Goal: Information Seeking & Learning: Learn about a topic

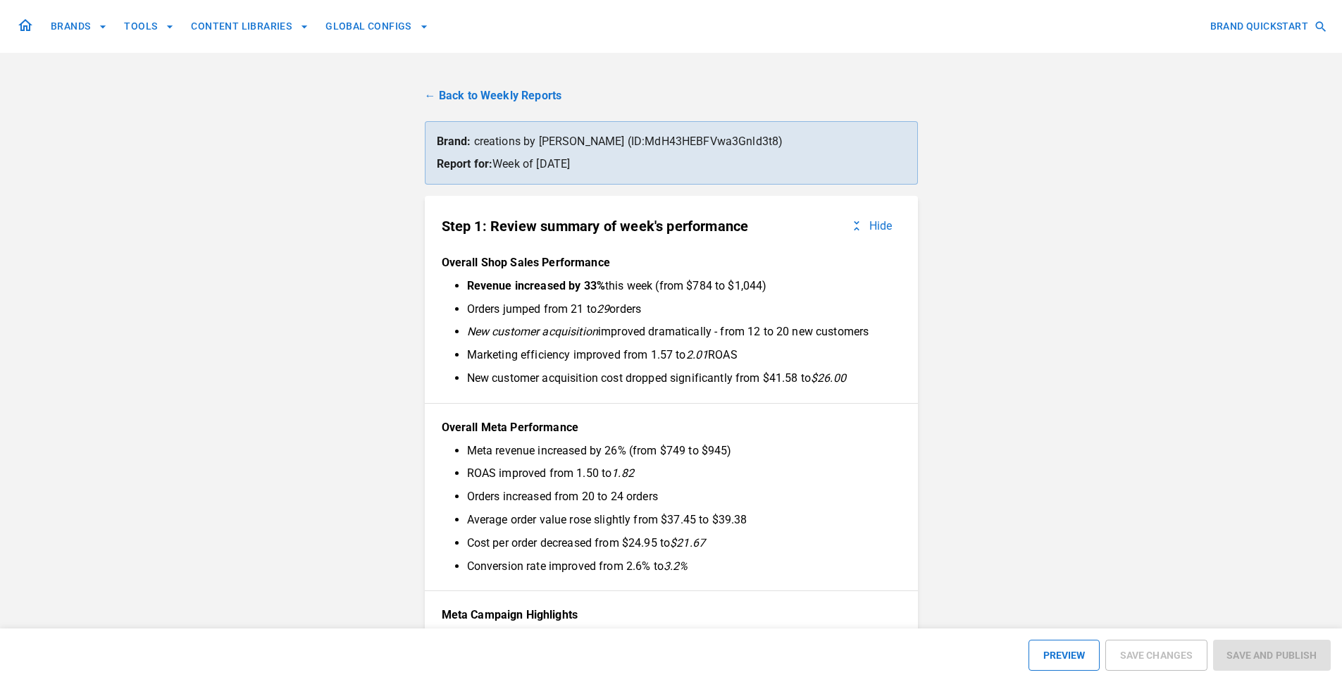
click at [464, 91] on link "← Back to Weekly Reports" at bounding box center [671, 95] width 493 height 17
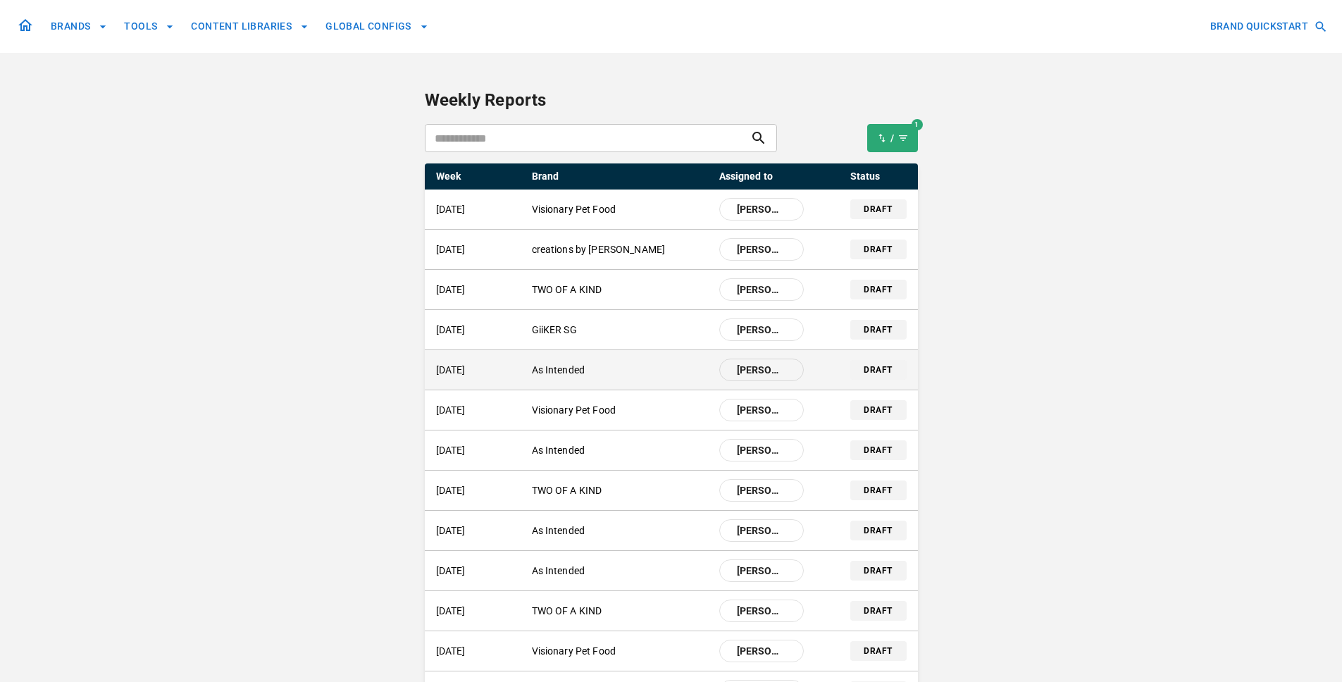
click at [545, 378] on div "[DATE] As Intended [PERSON_NAME]" at bounding box center [620, 370] width 368 height 23
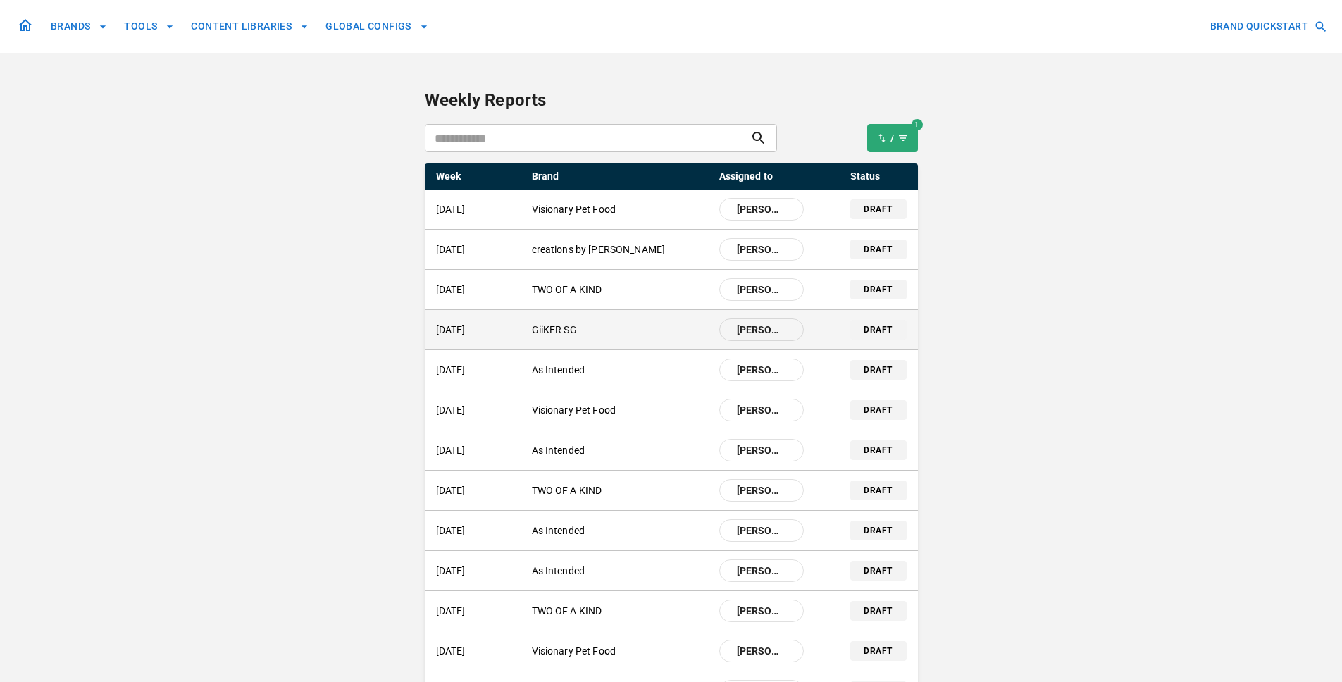
click at [573, 335] on p "GiiKER SG" at bounding box center [620, 330] width 176 height 15
click at [544, 333] on p "GiiKER SG" at bounding box center [620, 330] width 176 height 15
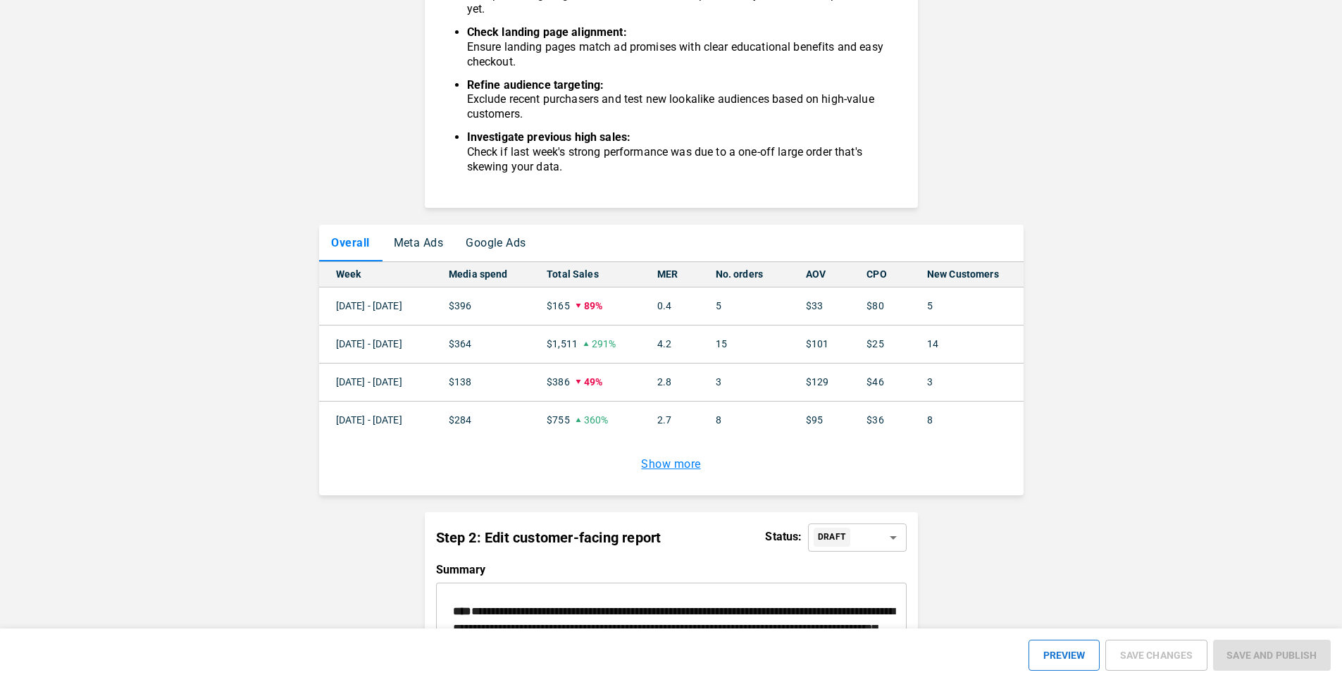
scroll to position [1183, 0]
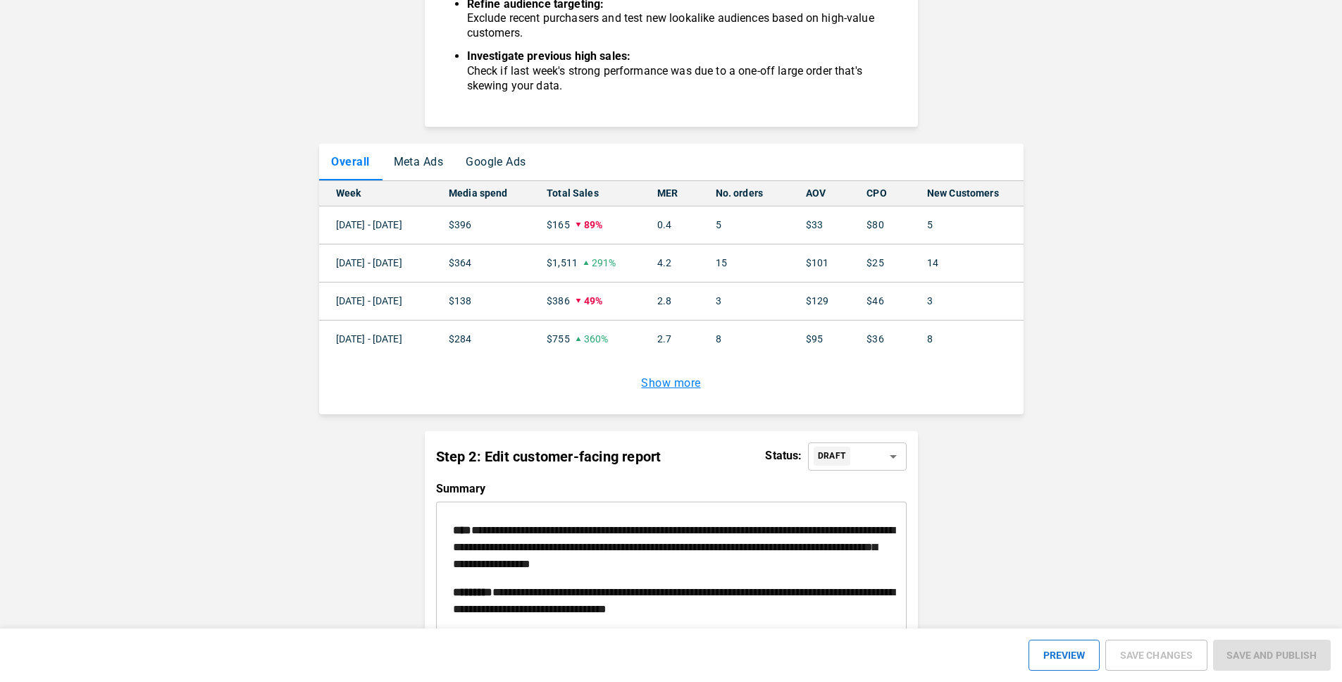
click at [436, 169] on button "Meta Ads" at bounding box center [419, 162] width 73 height 37
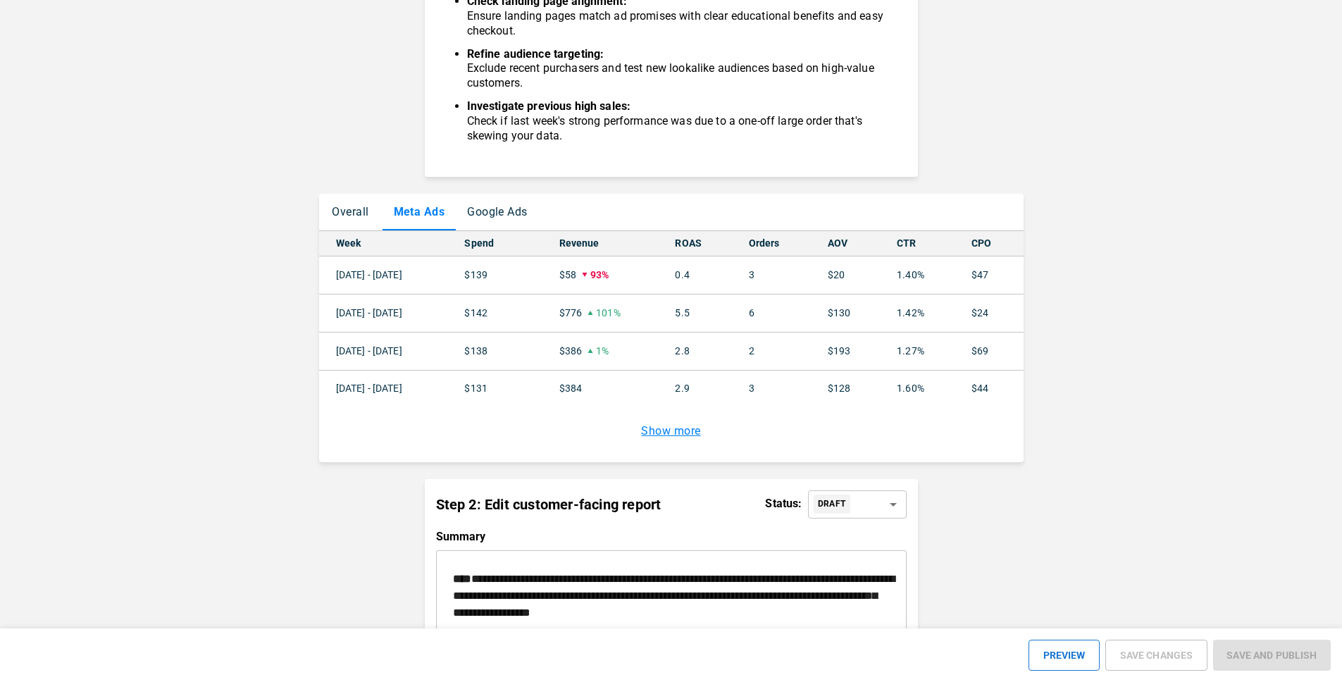
scroll to position [1127, 0]
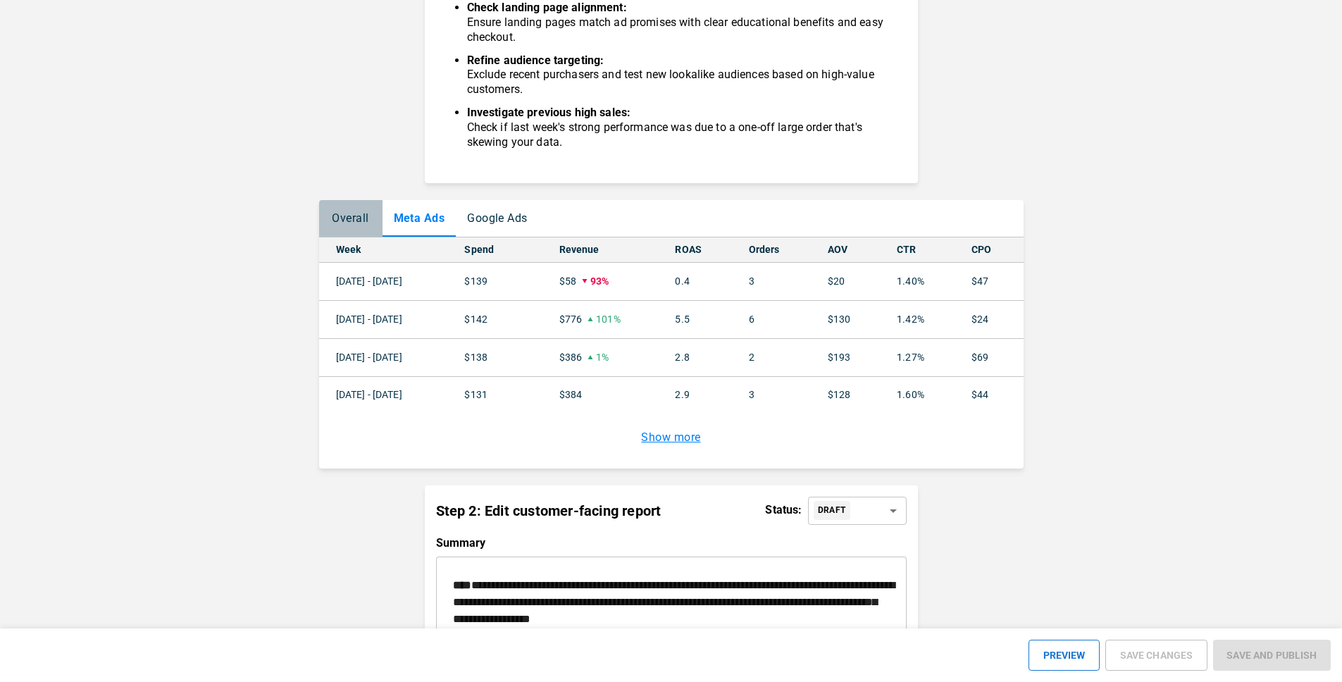
click at [368, 228] on button "Overall" at bounding box center [350, 218] width 63 height 37
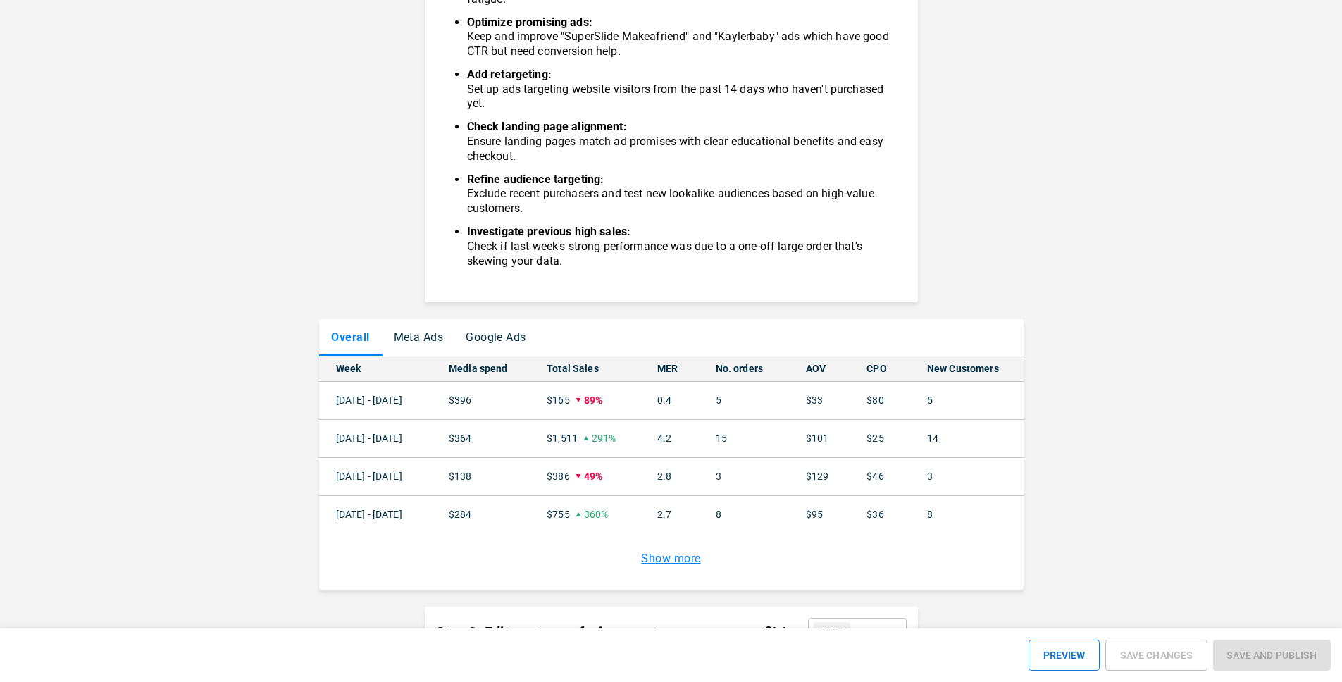
scroll to position [1014, 0]
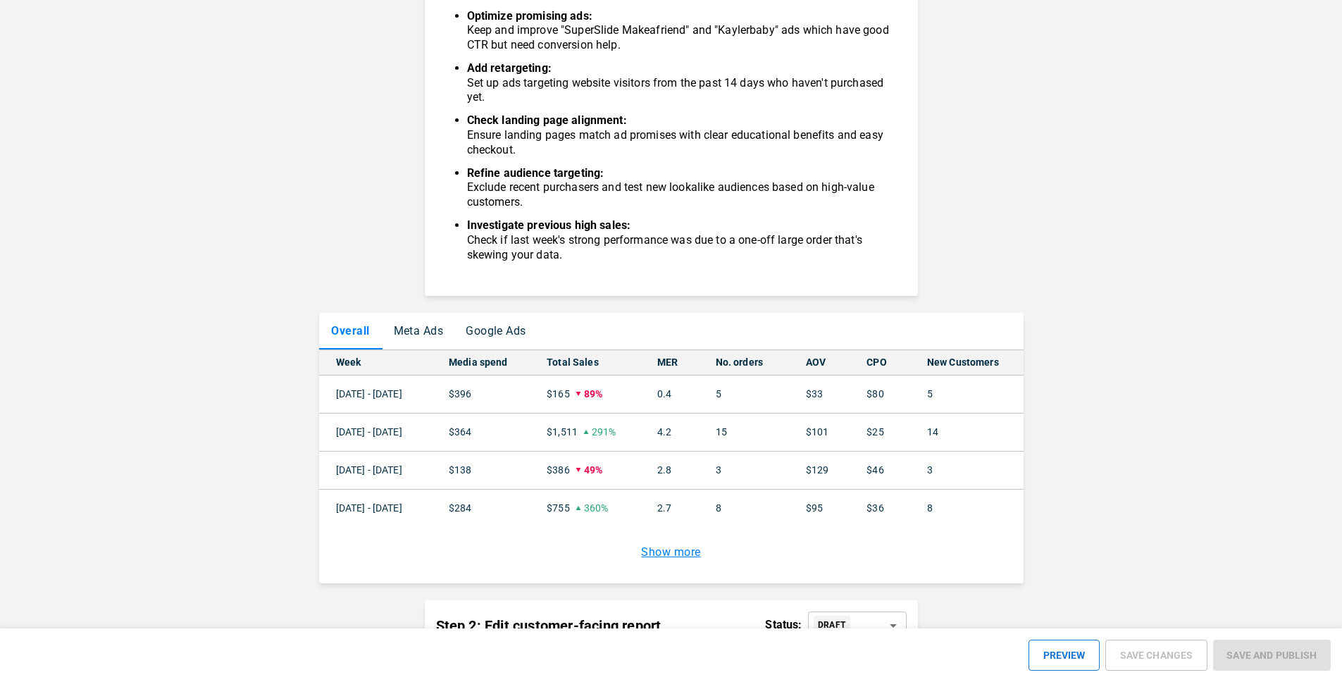
click at [407, 333] on button "Meta Ads" at bounding box center [419, 331] width 73 height 37
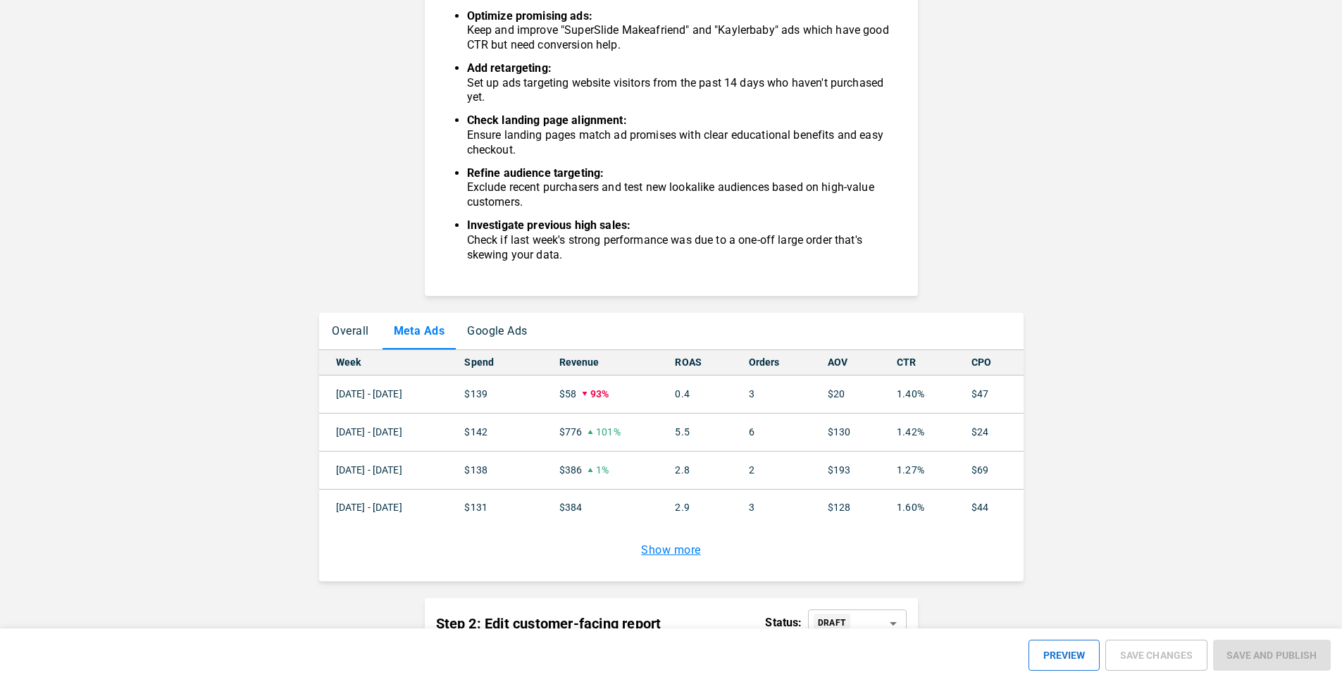
click at [461, 335] on button "Google Ads" at bounding box center [497, 331] width 83 height 37
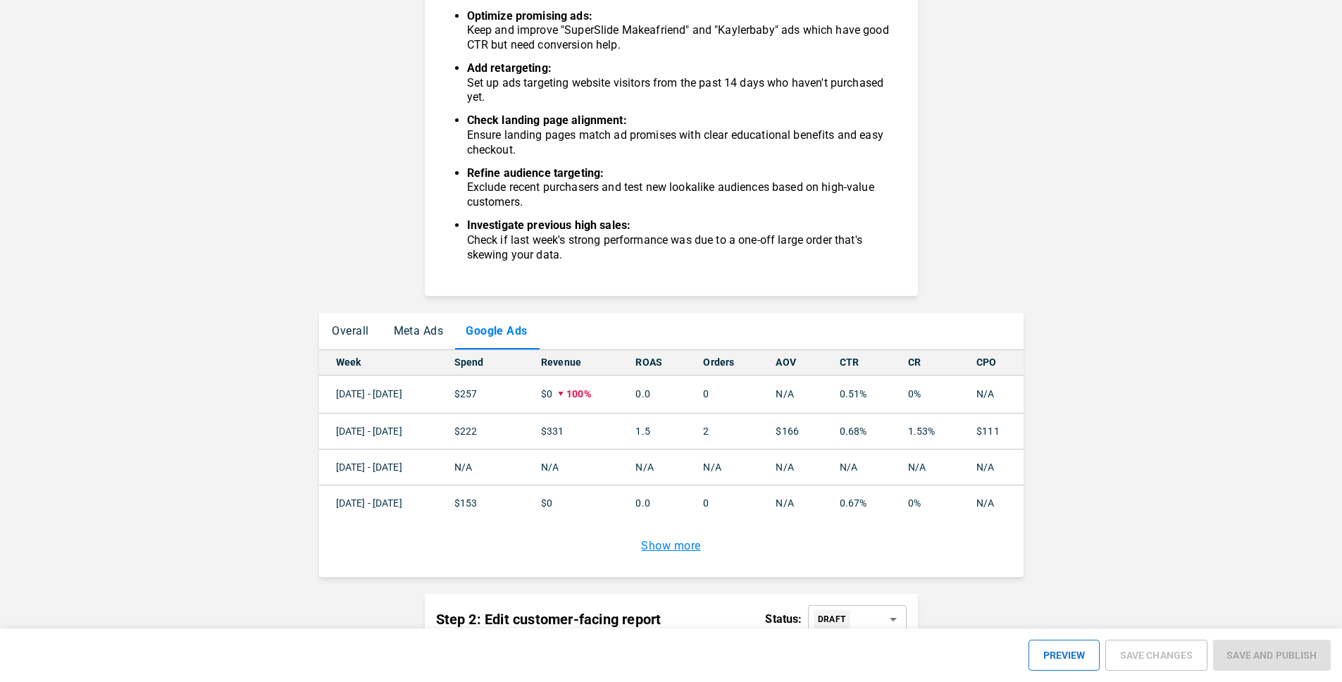
click at [417, 339] on button "Meta Ads" at bounding box center [419, 331] width 73 height 37
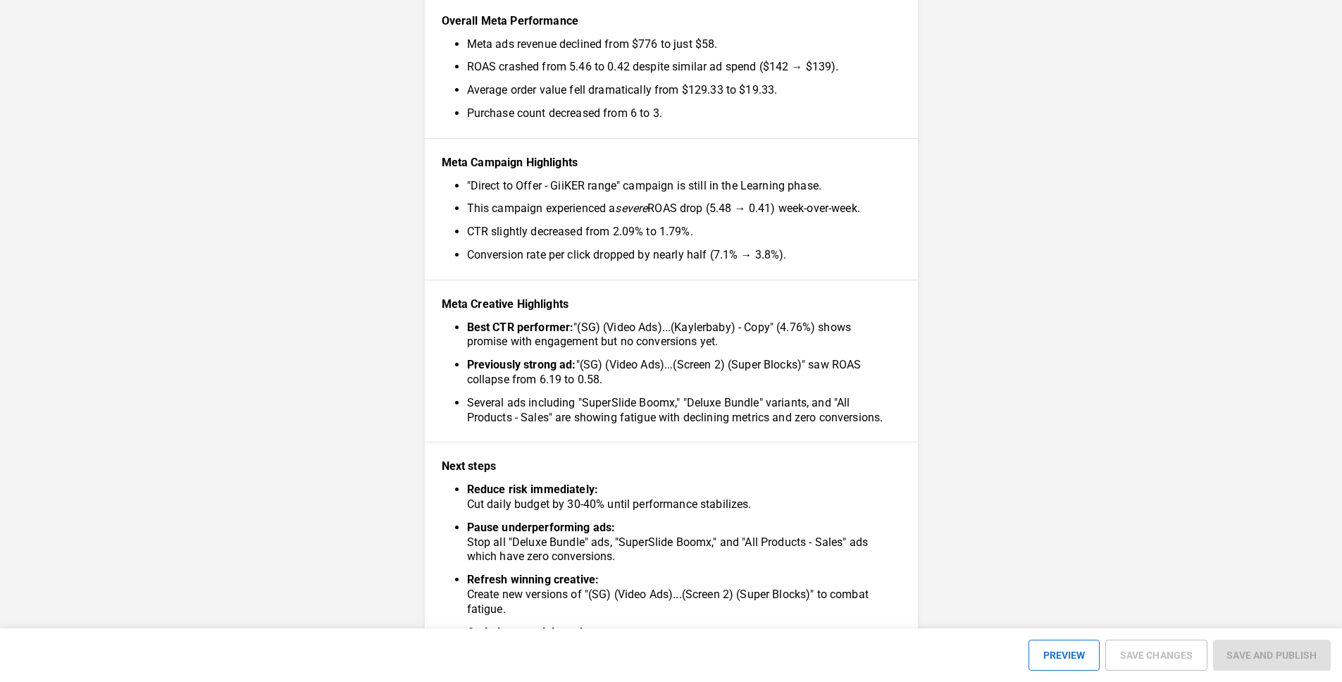
scroll to position [394, 0]
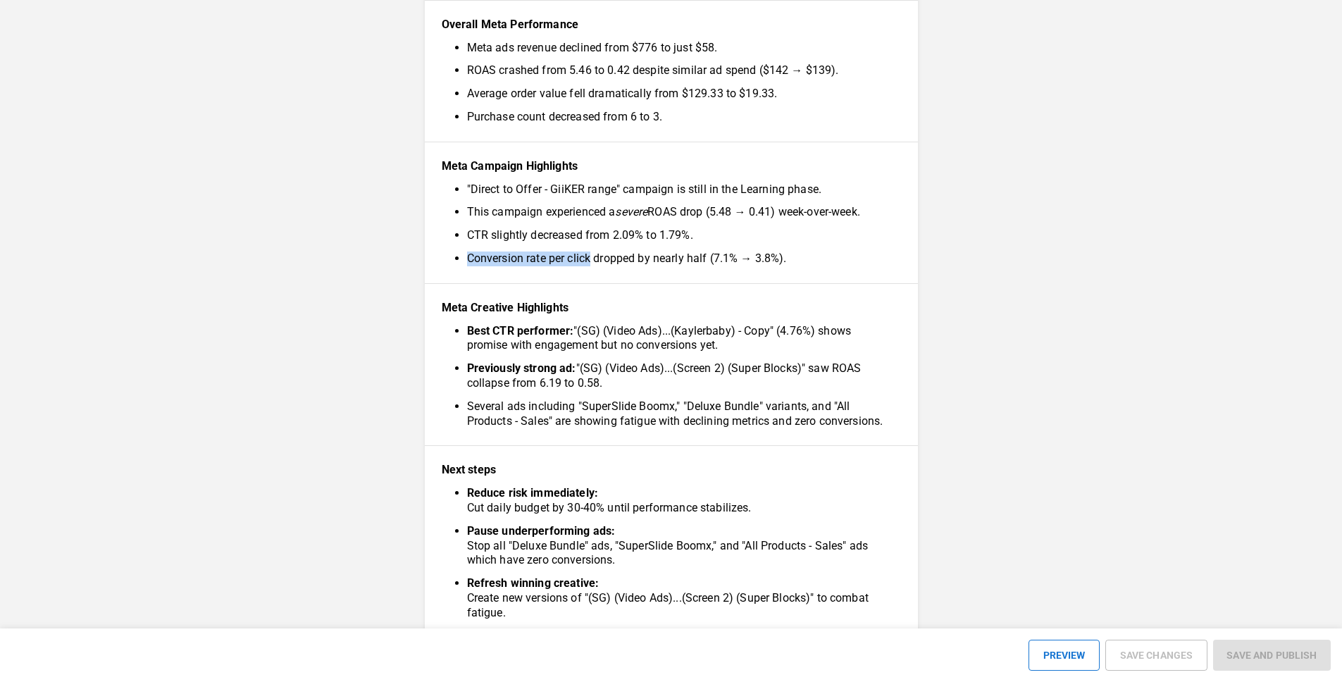
drag, startPoint x: 468, startPoint y: 254, endPoint x: 592, endPoint y: 258, distance: 124.0
click at [592, 258] on li "Conversion rate per click dropped by nearly half (7.1% → 3.8%)." at bounding box center [678, 258] width 423 height 15
copy li "Conversion rate per click"
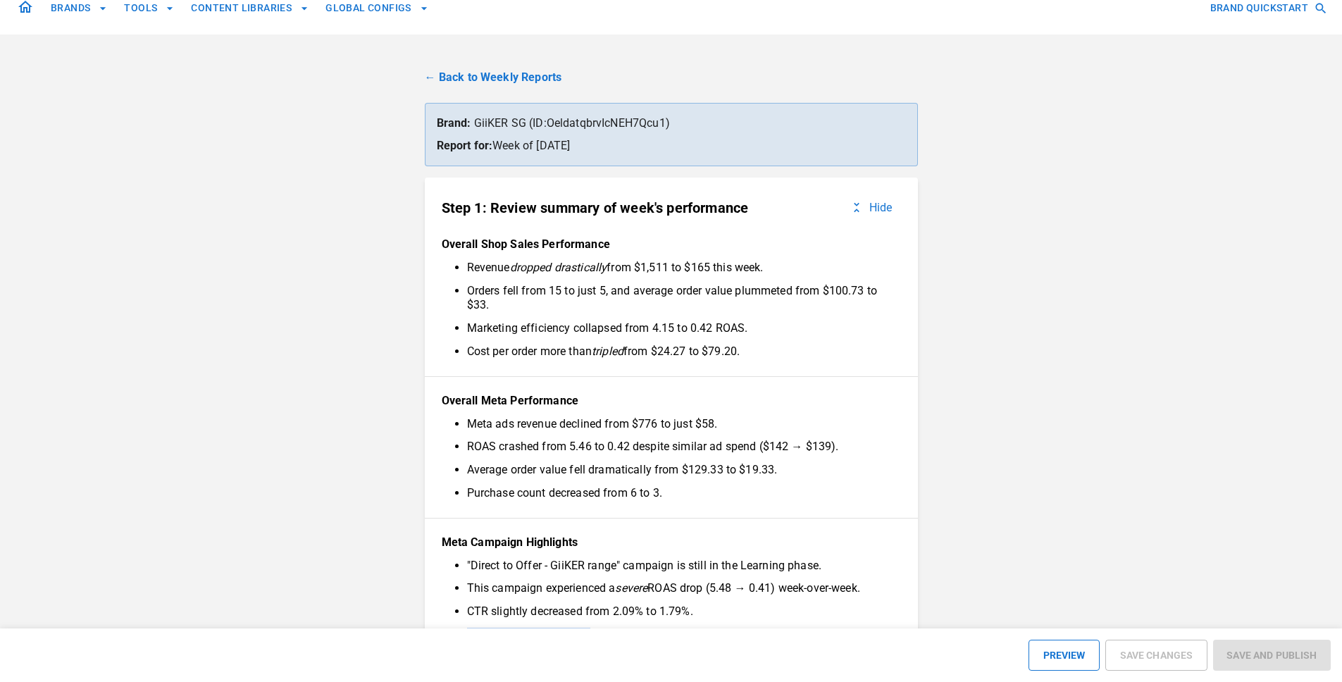
scroll to position [0, 0]
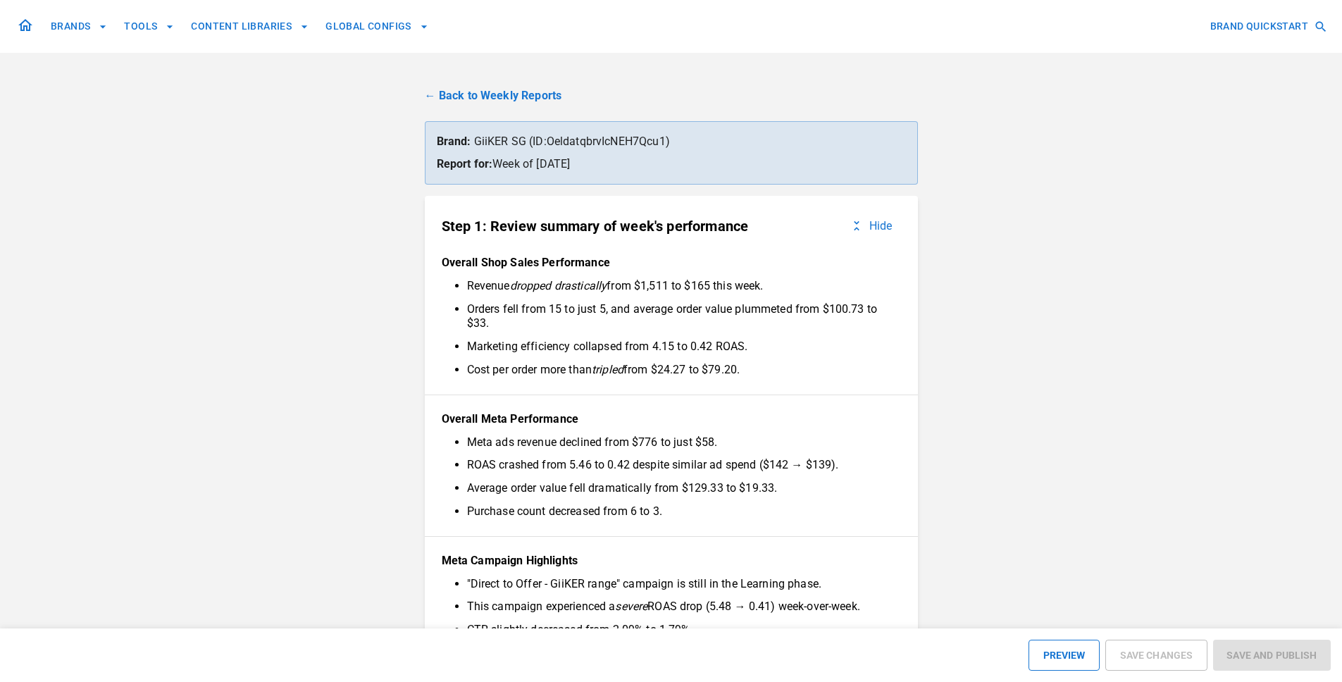
click at [511, 93] on link "← Back to Weekly Reports" at bounding box center [671, 95] width 493 height 17
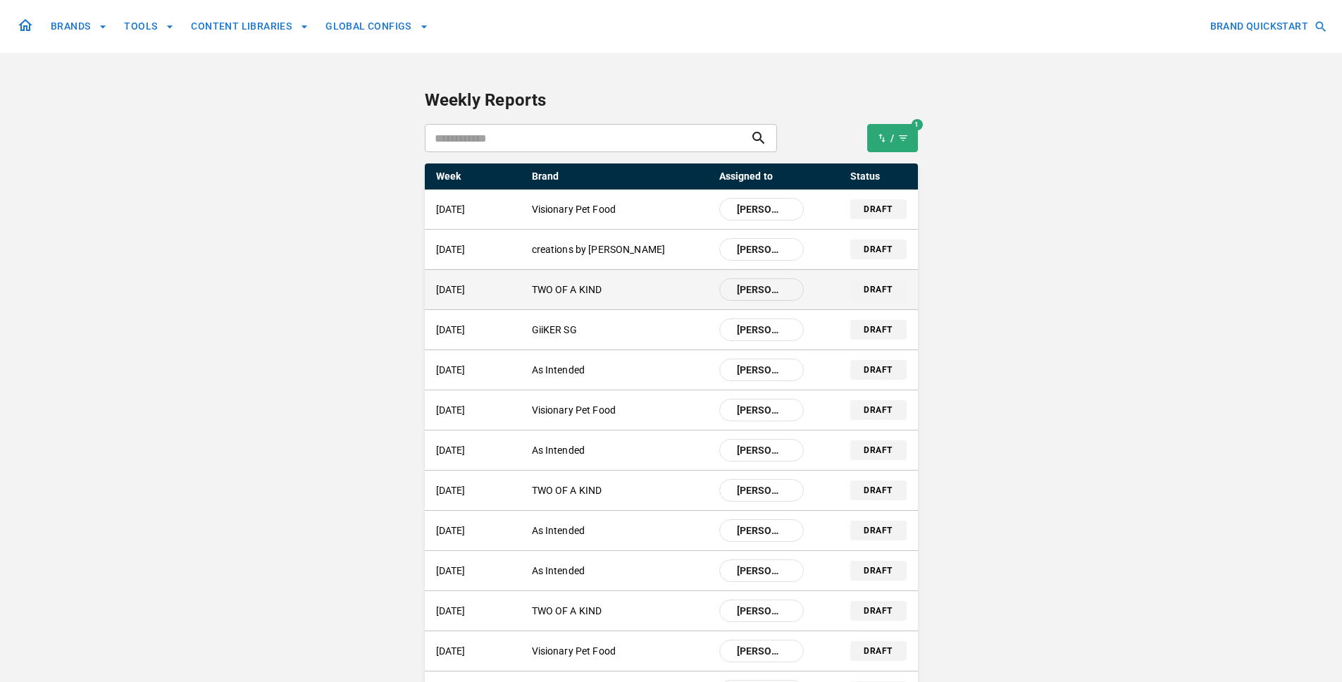
click at [566, 294] on p "TWO OF A KIND" at bounding box center [620, 289] width 176 height 15
click at [559, 289] on p "TWO OF A KIND" at bounding box center [620, 289] width 176 height 15
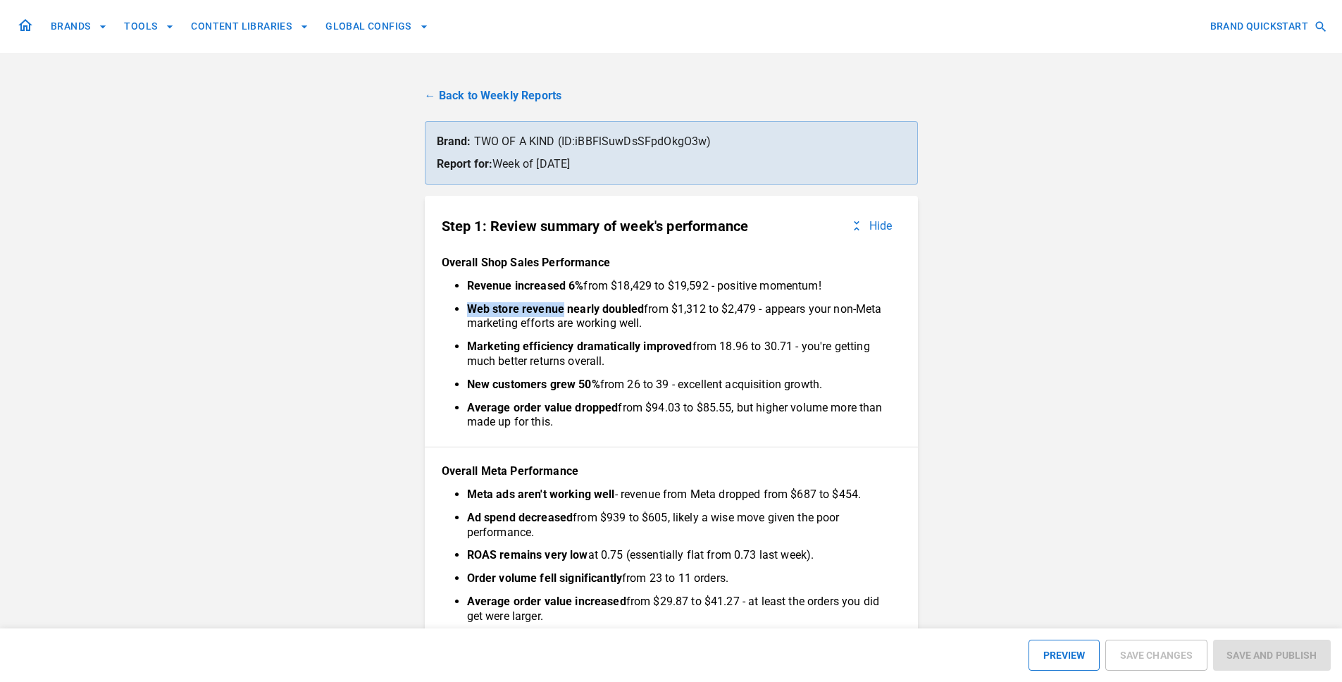
drag, startPoint x: 464, startPoint y: 311, endPoint x: 561, endPoint y: 312, distance: 96.5
click at [561, 312] on ul "Revenue increased 6% from $18,429 to $19,592 - positive momentum! Web store rev…" at bounding box center [671, 354] width 437 height 151
copy strong "Web store revenue"
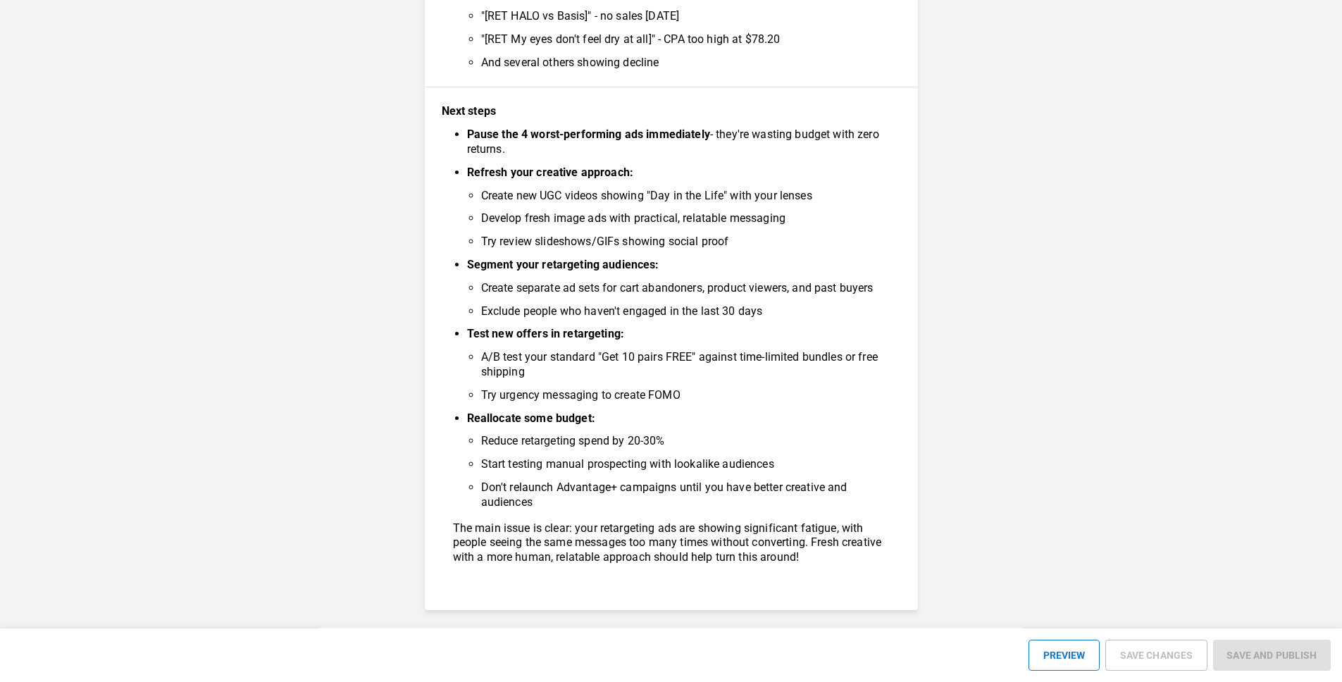
scroll to position [1183, 0]
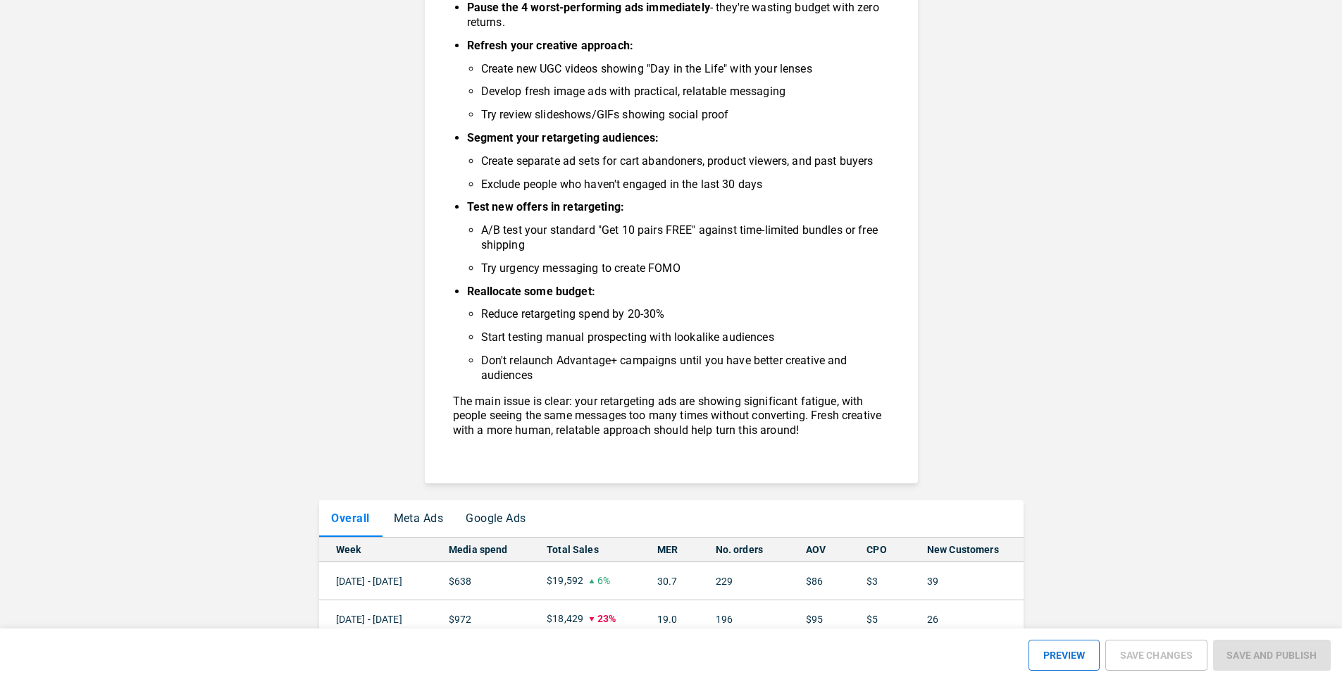
click at [428, 521] on button "Meta Ads" at bounding box center [419, 518] width 73 height 37
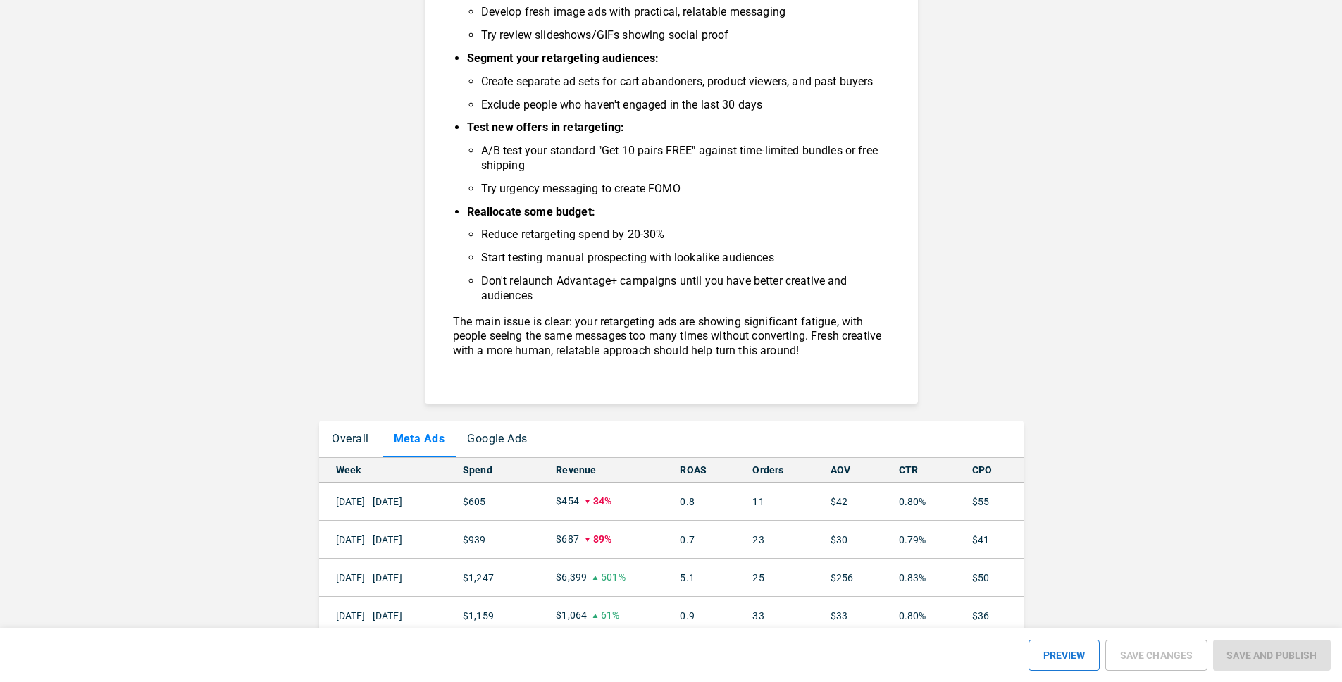
scroll to position [1409, 0]
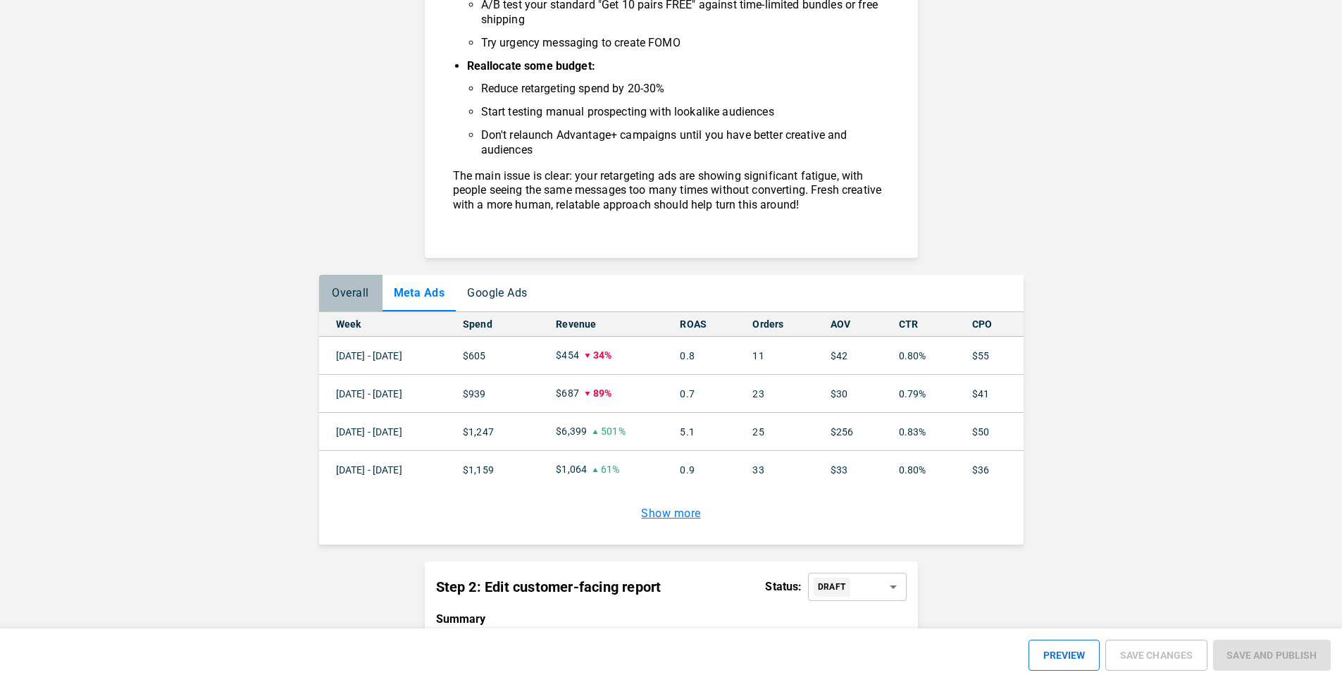
click at [358, 299] on button "Overall" at bounding box center [350, 293] width 63 height 37
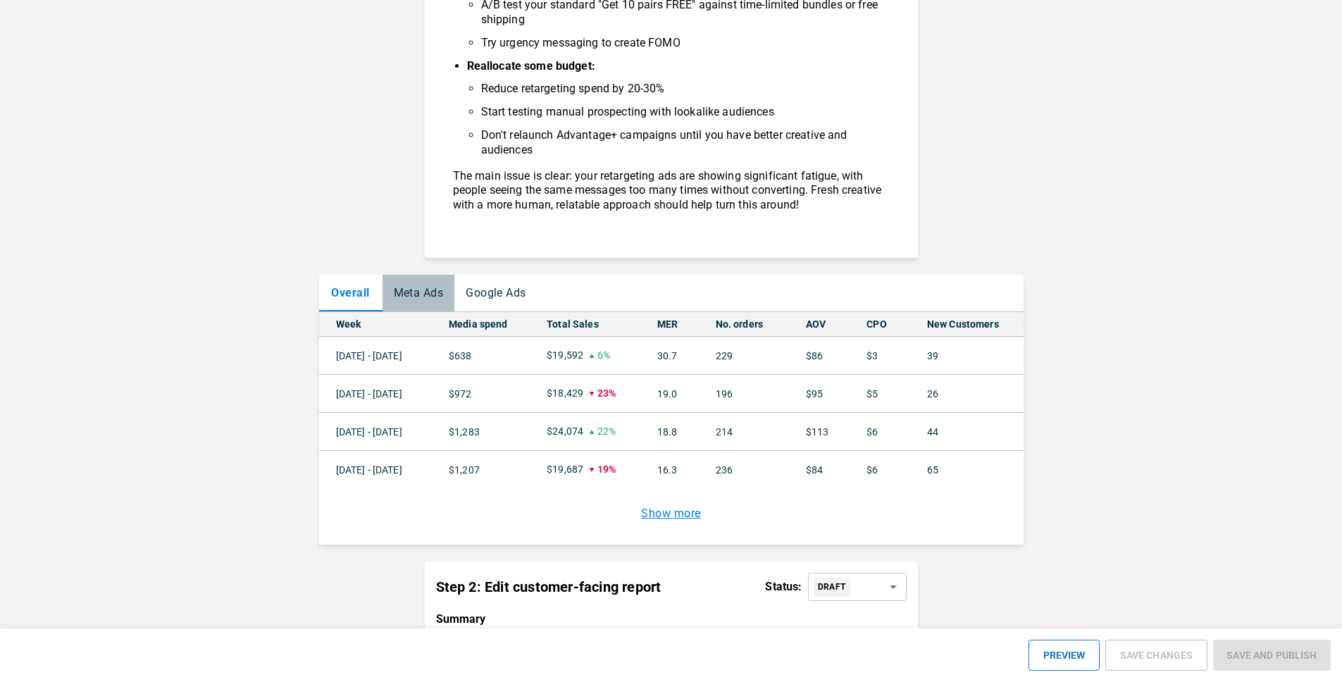
click at [399, 296] on button "Meta Ads" at bounding box center [419, 293] width 73 height 37
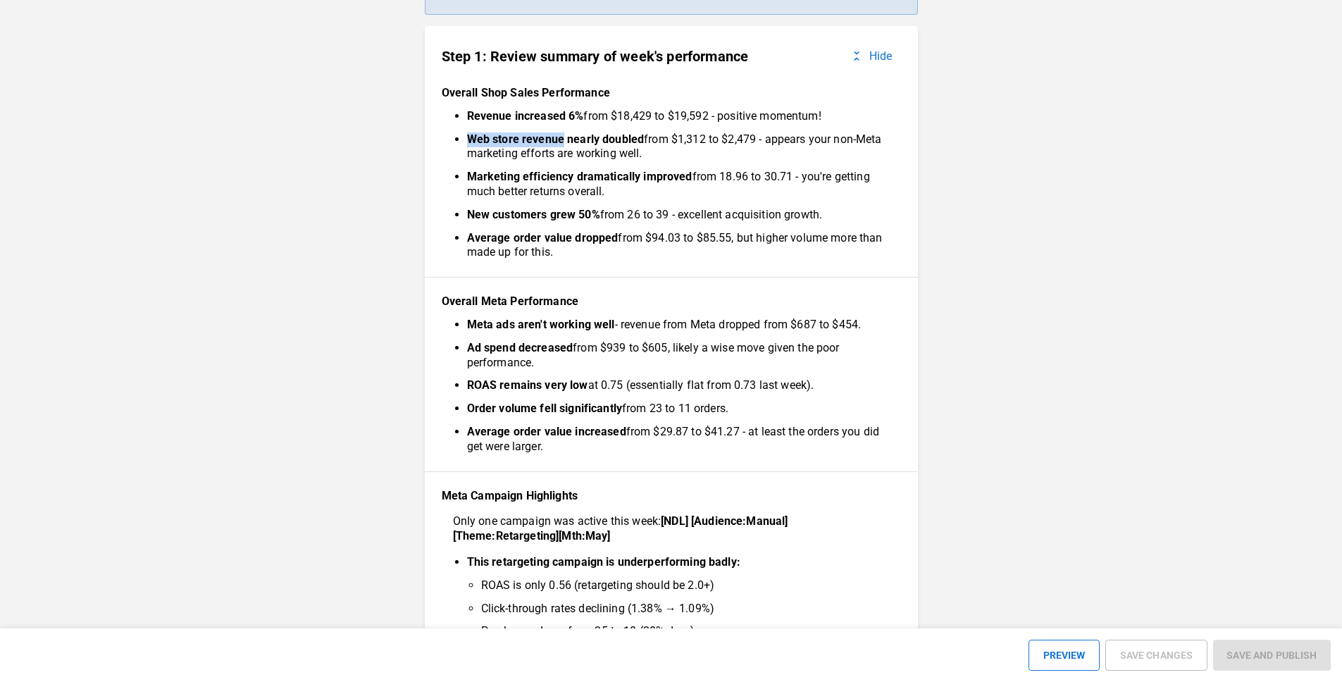
scroll to position [169, 0]
